Goal: Information Seeking & Learning: Learn about a topic

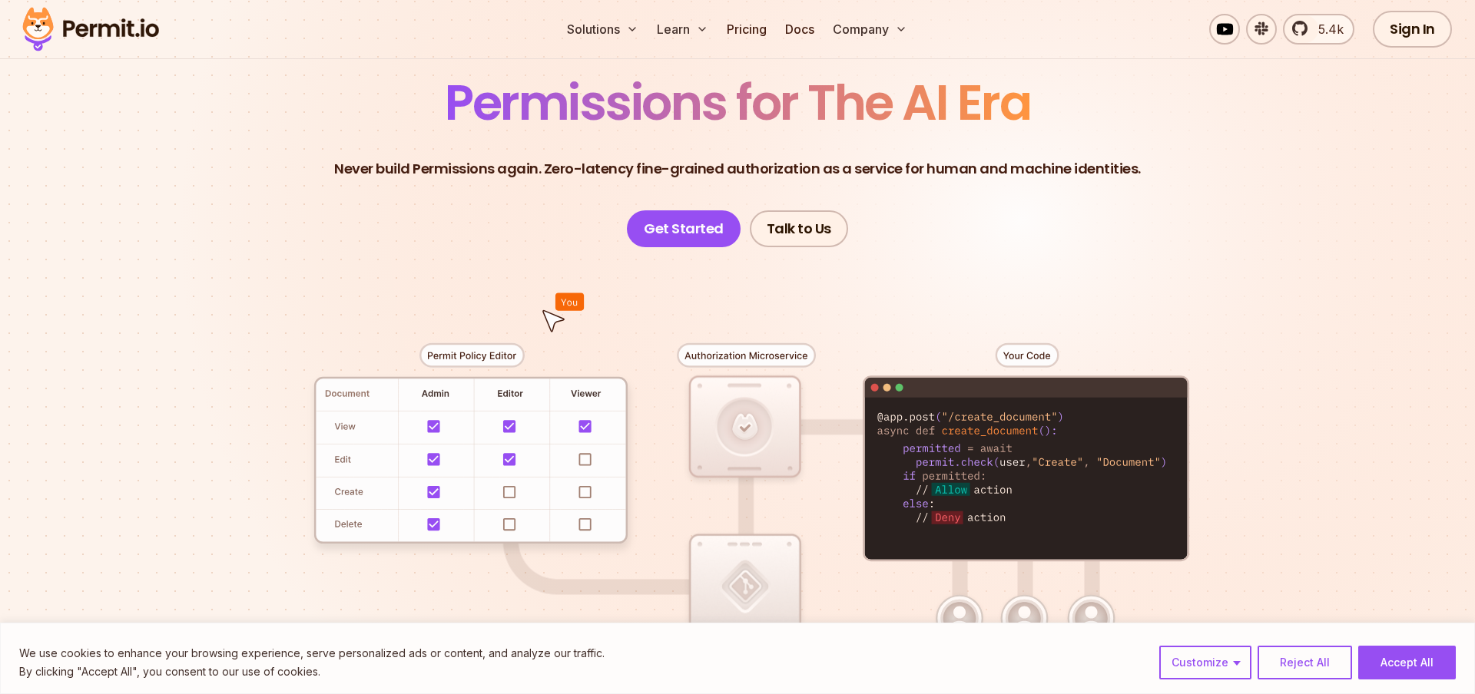
scroll to position [180, 0]
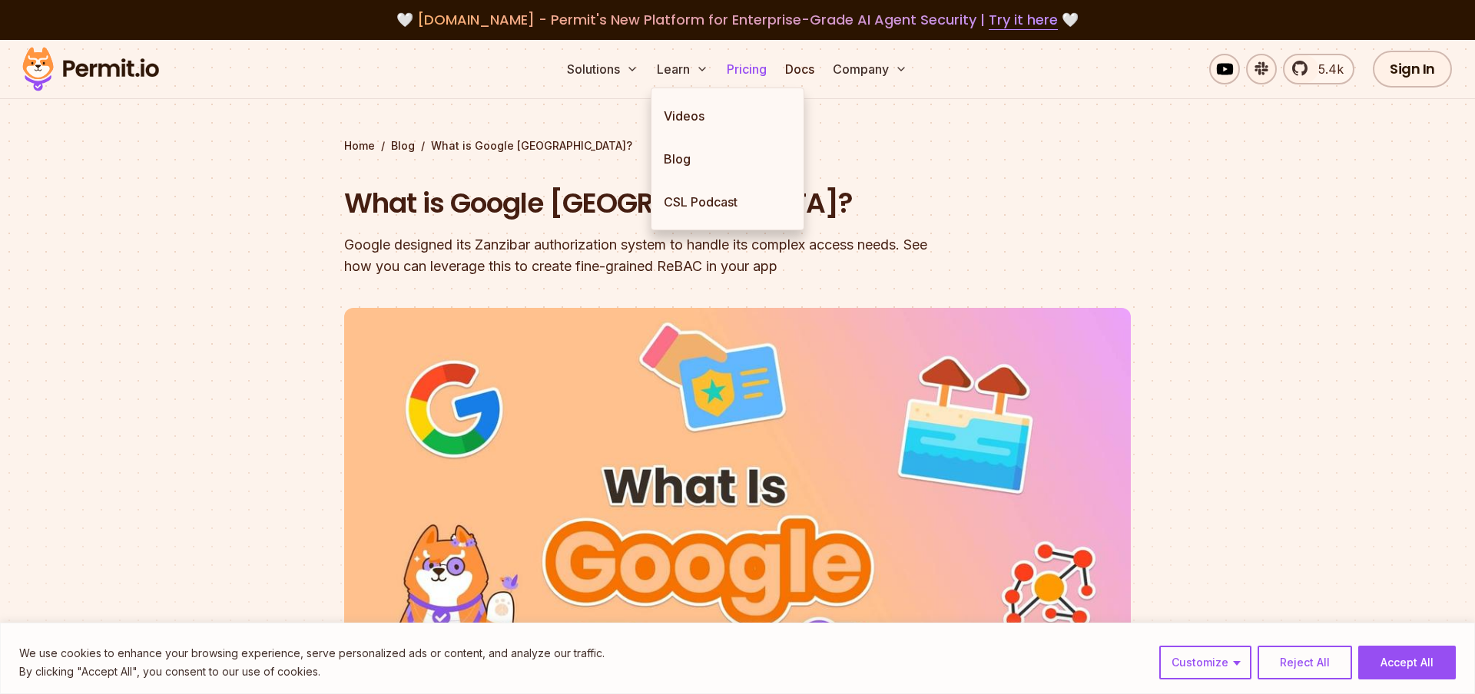
click at [766, 81] on link "Pricing" at bounding box center [747, 69] width 52 height 31
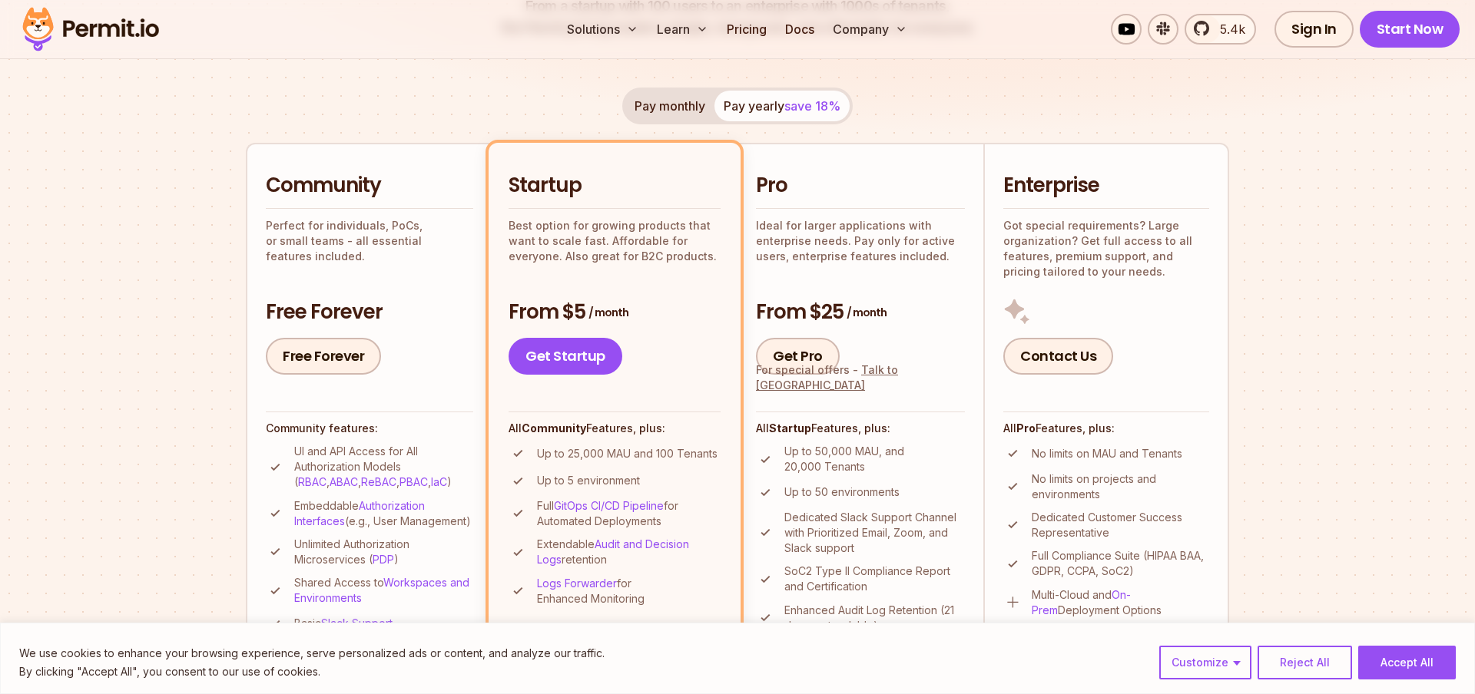
scroll to position [412, 0]
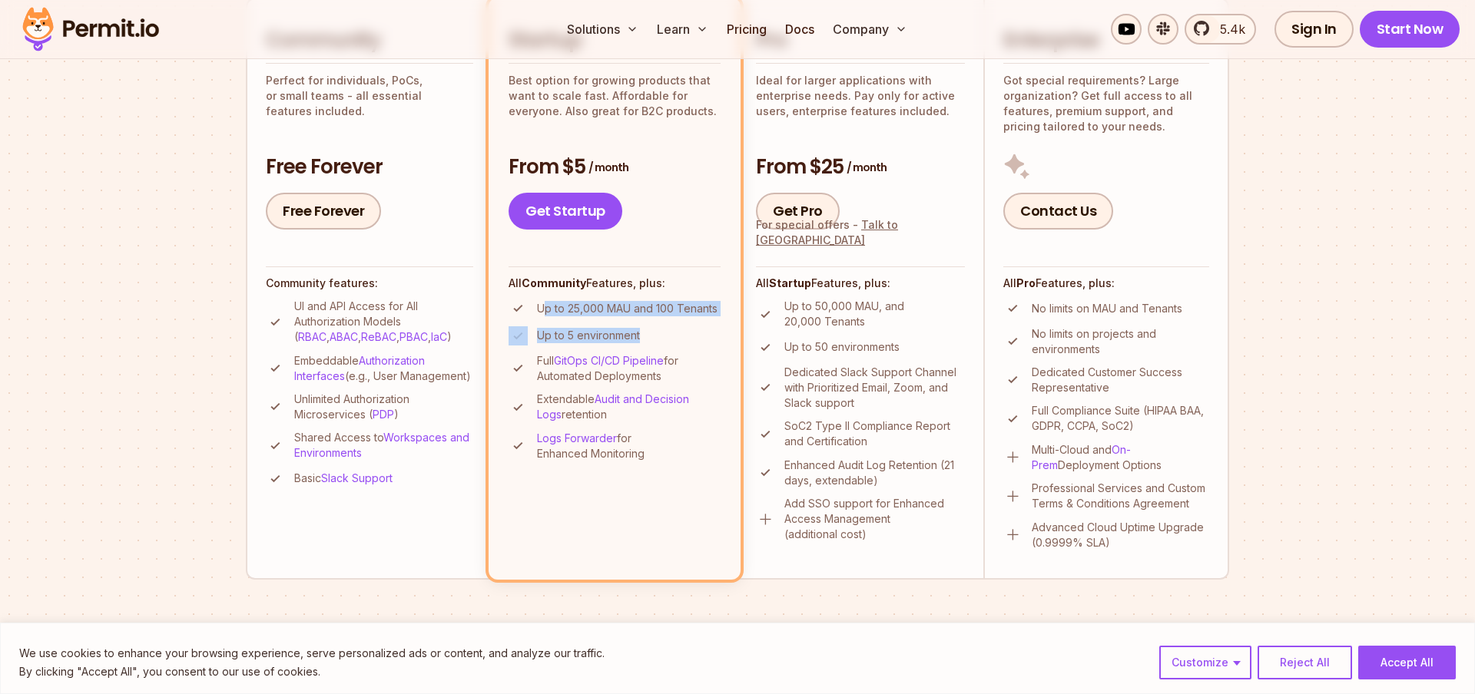
drag, startPoint x: 545, startPoint y: 310, endPoint x: 684, endPoint y: 333, distance: 140.2
click at [684, 333] on ul "Up to 25,000 MAU and 100 Tenants Up to 5 environment Full GitOps CI/CD Pipeline…" at bounding box center [615, 380] width 212 height 163
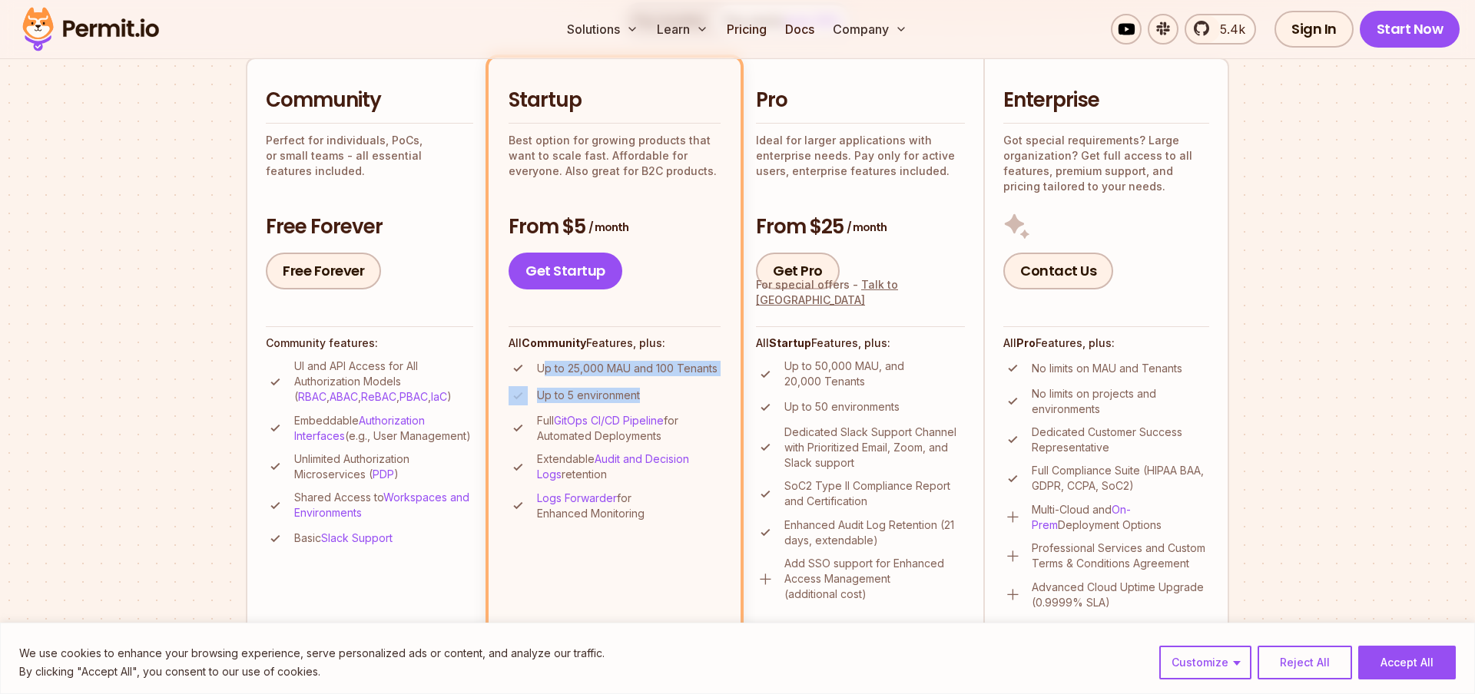
scroll to position [351, 0]
